Goal: Navigation & Orientation: Find specific page/section

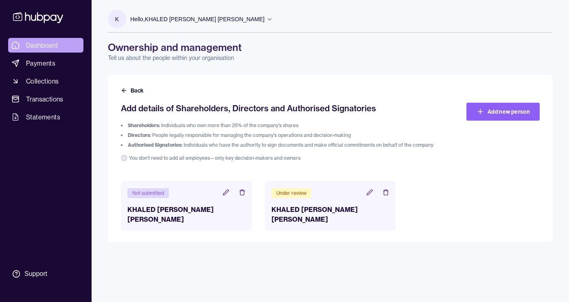
click at [44, 47] on span "Dashboard" at bounding box center [42, 45] width 32 height 10
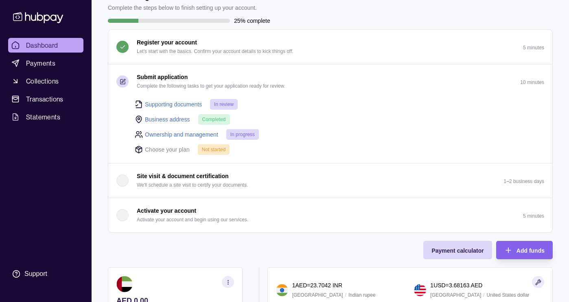
scroll to position [51, 0]
